Goal: Task Accomplishment & Management: Manage account settings

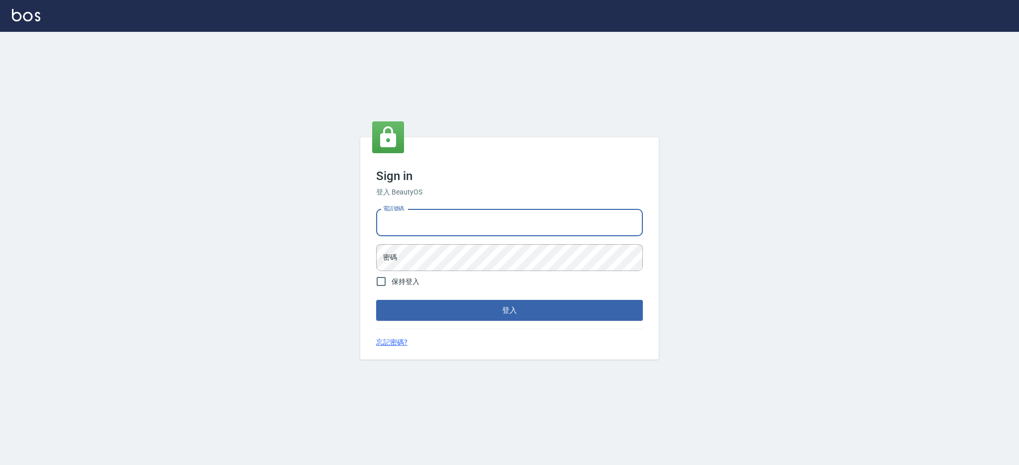
click at [451, 229] on input "電話號碼" at bounding box center [509, 222] width 267 height 27
type input "0980410316"
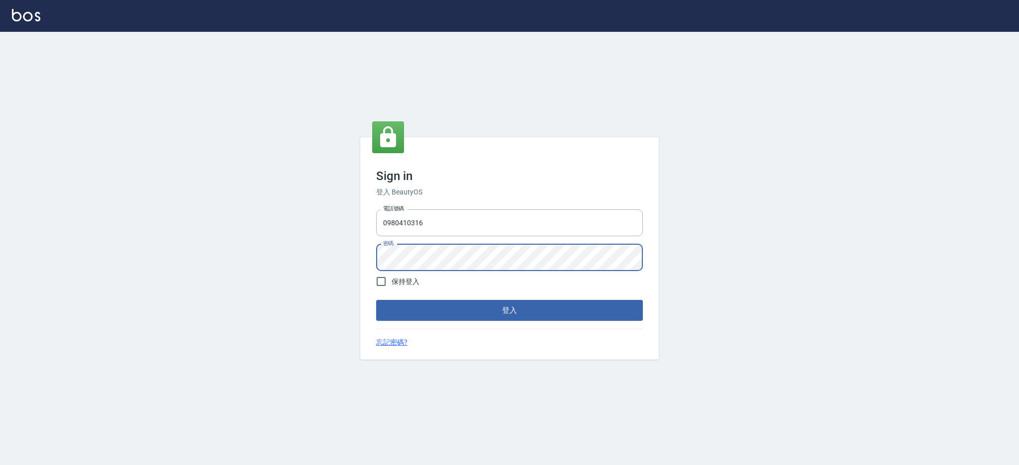
click at [376, 300] on button "登入" at bounding box center [509, 310] width 267 height 21
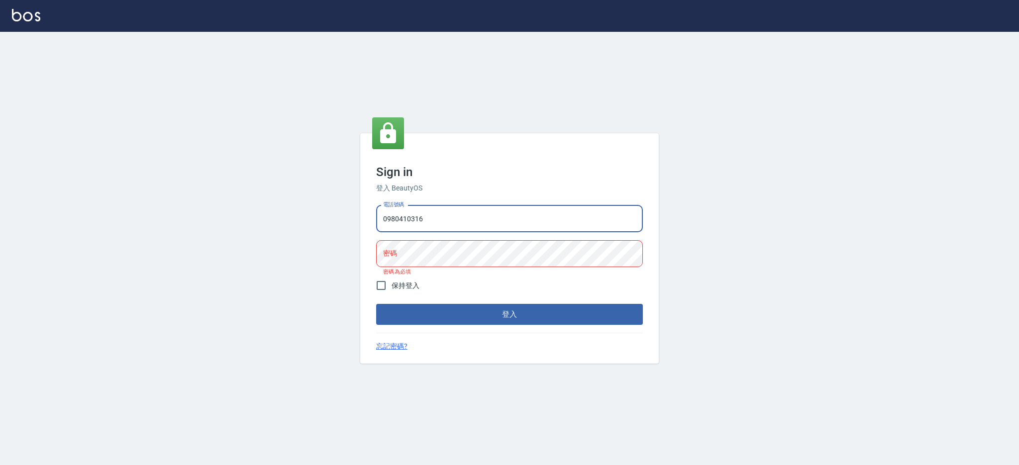
drag, startPoint x: 441, startPoint y: 216, endPoint x: 281, endPoint y: 208, distance: 160.0
click at [281, 208] on div "Sign in 登入 BeautyOS 電話號碼 [PHONE_NUMBER] 電話號碼 密碼 密碼 密碼為必填 保持登入 登入 忘記密碼?" at bounding box center [509, 248] width 1019 height 433
type input "ㄞ"
click at [376, 304] on button "登入" at bounding box center [509, 314] width 267 height 21
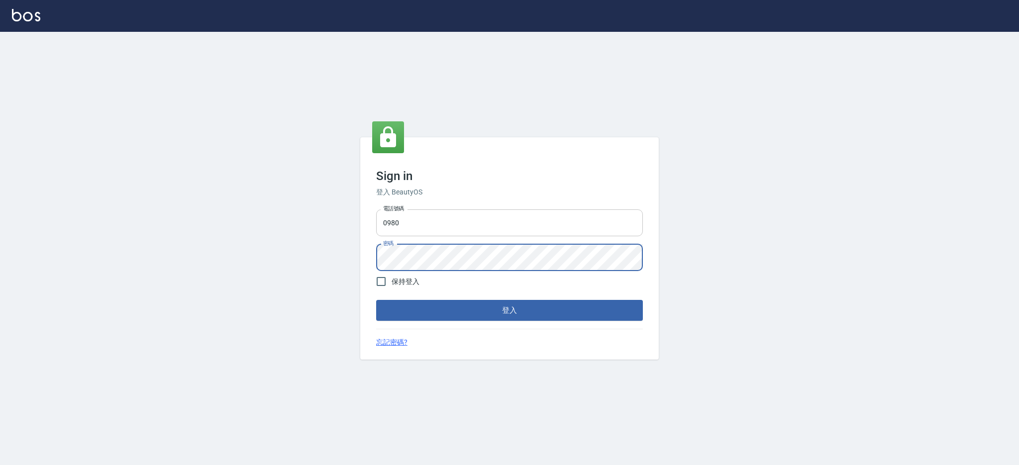
click at [410, 220] on input "0980" at bounding box center [509, 222] width 267 height 27
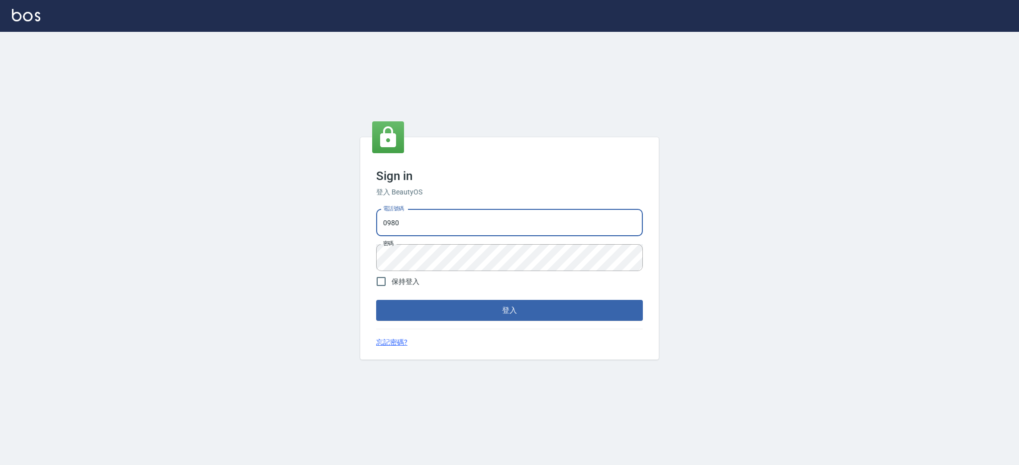
type input "0980410316"
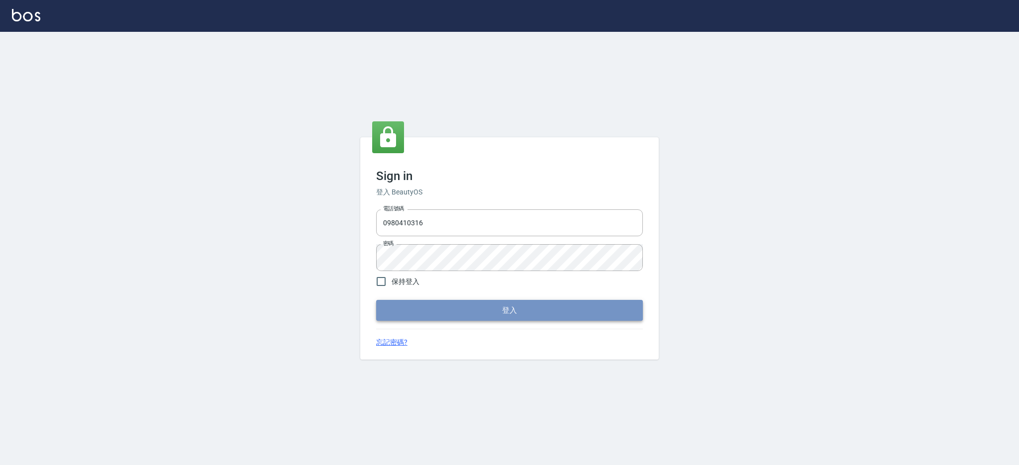
click at [443, 309] on button "登入" at bounding box center [509, 310] width 267 height 21
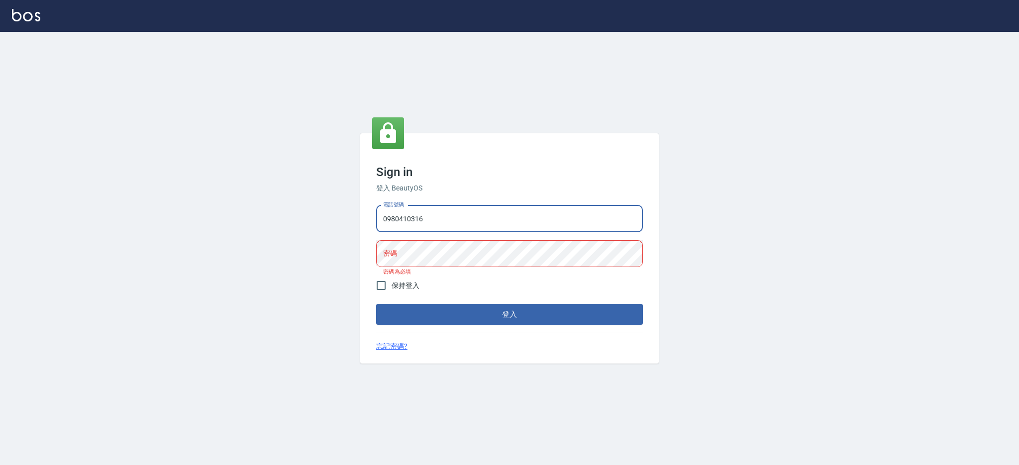
drag, startPoint x: 443, startPoint y: 225, endPoint x: 269, endPoint y: 218, distance: 174.3
click at [269, 218] on div "Sign in 登入 BeautyOS 電話號碼 [PHONE_NUMBER] 電話號碼 密碼 密碼 密碼為必填 保持登入 登入 忘記密碼?" at bounding box center [509, 248] width 1019 height 433
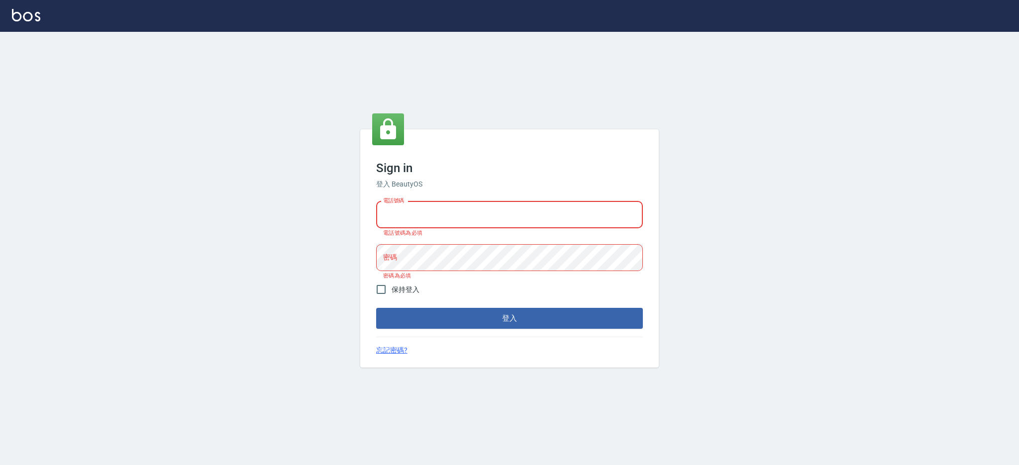
click at [268, 211] on div "Sign in 登入 BeautyOS 電話號碼 電話號碼 電話號碼為必填 密碼 密碼 密碼為必填 保持登入 登入 忘記密碼?" at bounding box center [509, 248] width 1019 height 433
